Goal: Task Accomplishment & Management: Complete application form

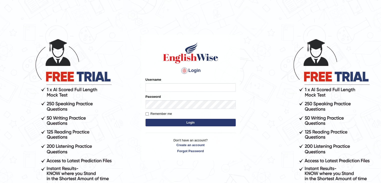
click at [154, 87] on input "Username" at bounding box center [190, 87] width 90 height 9
click at [130, 105] on body "Login Please fix the following errors: Username Password Remember me Login Don'…" at bounding box center [190, 110] width 381 height 183
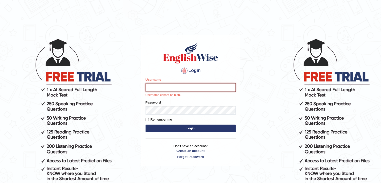
click at [154, 88] on input "Username" at bounding box center [190, 87] width 90 height 9
